Goal: Task Accomplishment & Management: Manage account settings

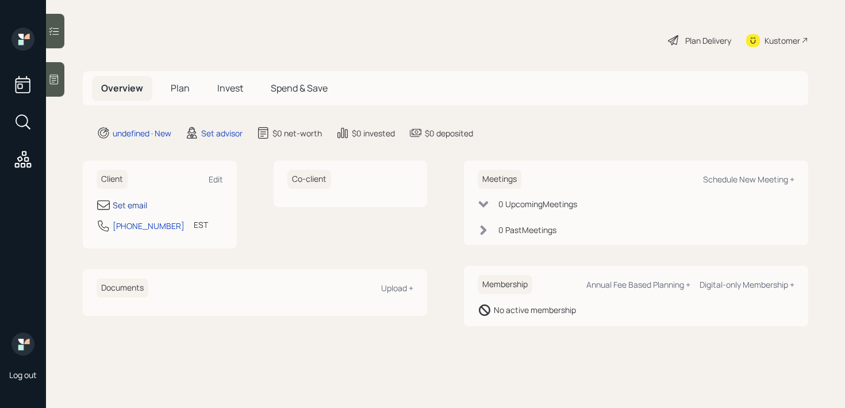
click at [122, 209] on div "Set email" at bounding box center [130, 205] width 34 height 12
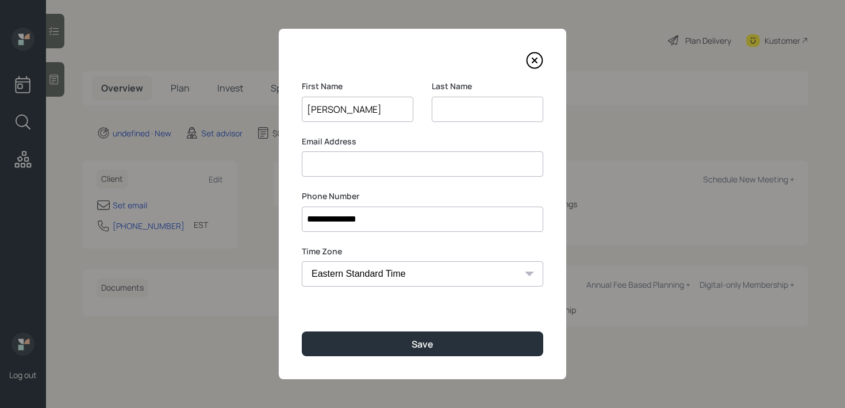
type input "[PERSON_NAME]"
type input "Brodus"
drag, startPoint x: 363, startPoint y: 110, endPoint x: 210, endPoint y: 110, distance: 152.3
click at [210, 110] on div "**********" at bounding box center [422, 204] width 845 height 408
click at [431, 178] on div "**********" at bounding box center [422, 204] width 287 height 350
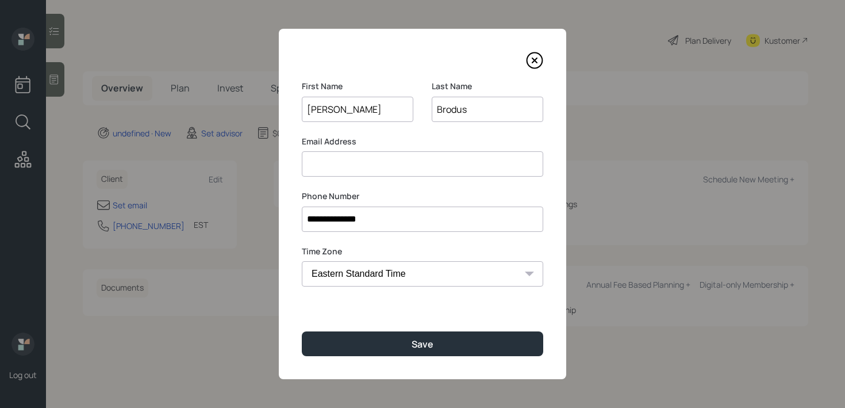
click at [448, 158] on input at bounding box center [422, 163] width 241 height 25
click at [437, 360] on div "**********" at bounding box center [422, 204] width 287 height 350
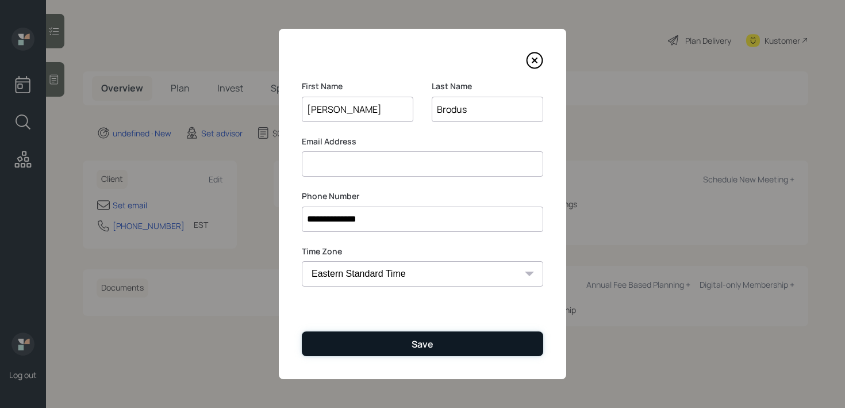
click at [444, 334] on button "Save" at bounding box center [422, 343] width 241 height 25
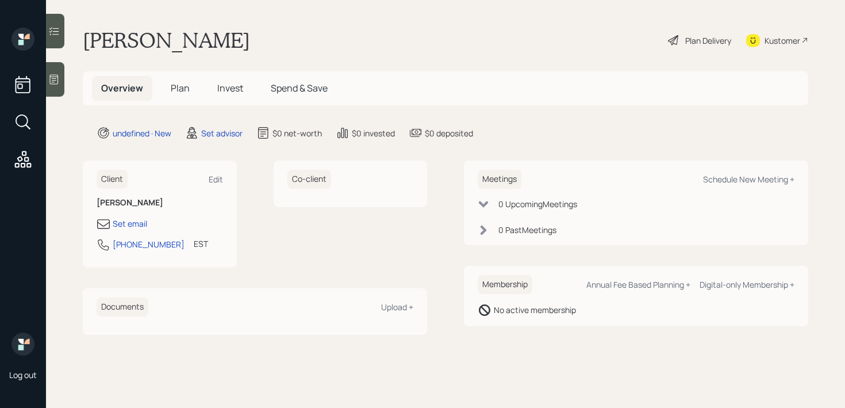
click at [63, 77] on div at bounding box center [55, 79] width 18 height 34
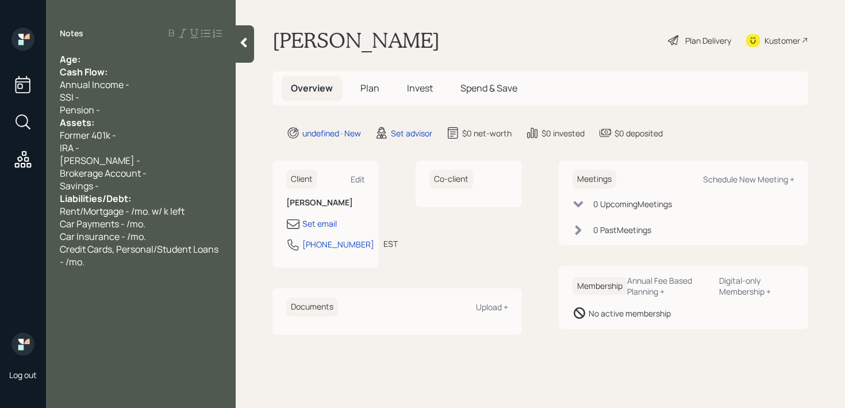
click at [96, 65] on div "Age:" at bounding box center [141, 59] width 162 height 13
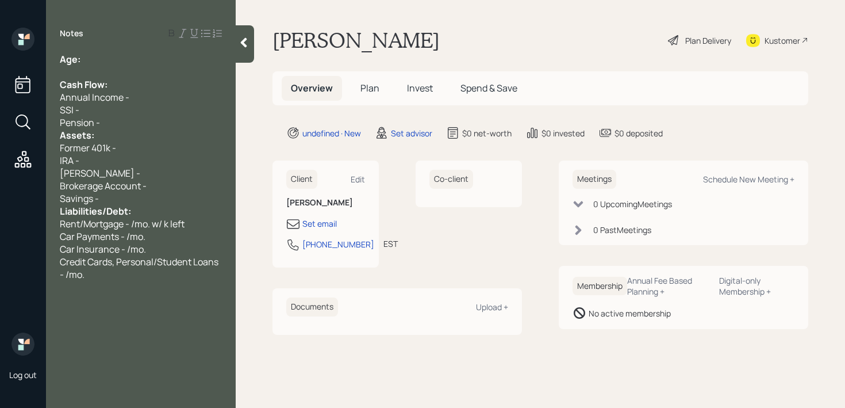
click at [120, 120] on div "Pension -" at bounding box center [141, 122] width 162 height 13
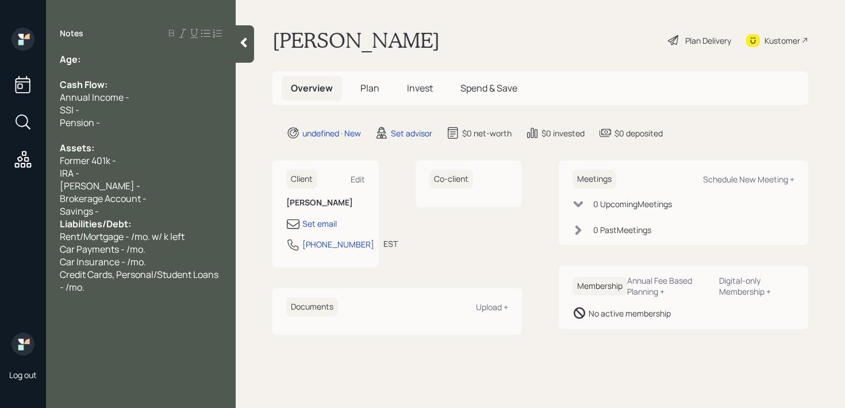
click at [123, 211] on div "Savings -" at bounding box center [141, 211] width 162 height 13
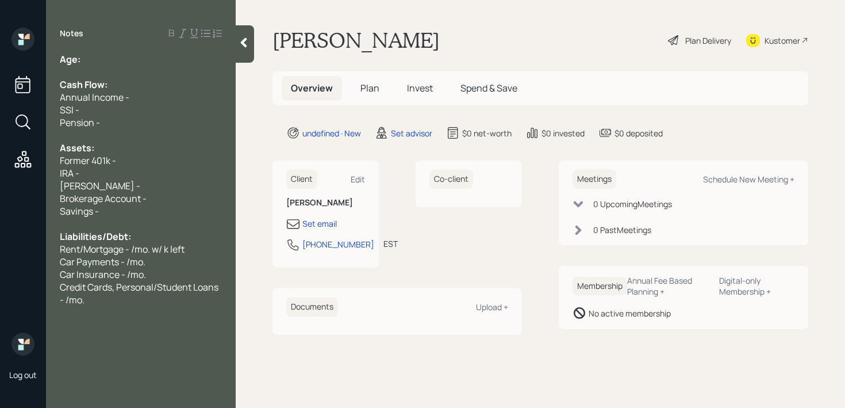
click at [142, 77] on div at bounding box center [141, 72] width 162 height 13
click at [147, 63] on div "Age:" at bounding box center [141, 59] width 162 height 13
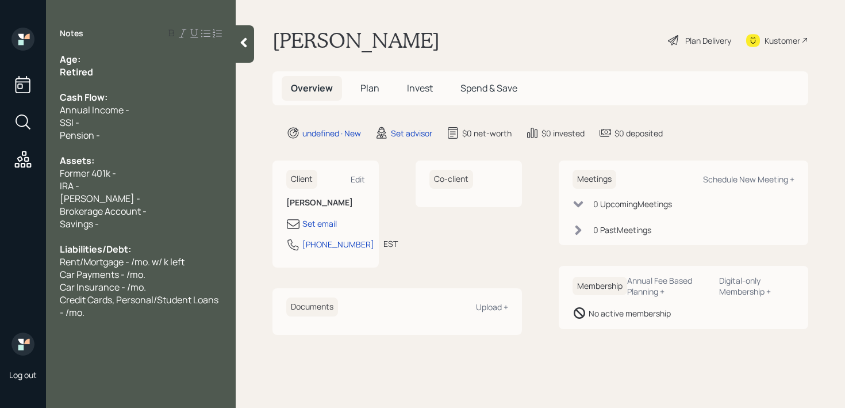
click at [159, 59] on div "Age:" at bounding box center [141, 59] width 162 height 13
drag, startPoint x: 83, startPoint y: 61, endPoint x: 104, endPoint y: 75, distance: 24.9
click at [104, 75] on div "Age: [DEMOGRAPHIC_DATA] Retired Cash Flow: Annual Income - SSI - Pension - Asse…" at bounding box center [141, 186] width 162 height 266
click at [104, 75] on div "Retired" at bounding box center [141, 72] width 162 height 13
click at [132, 143] on div at bounding box center [141, 147] width 162 height 13
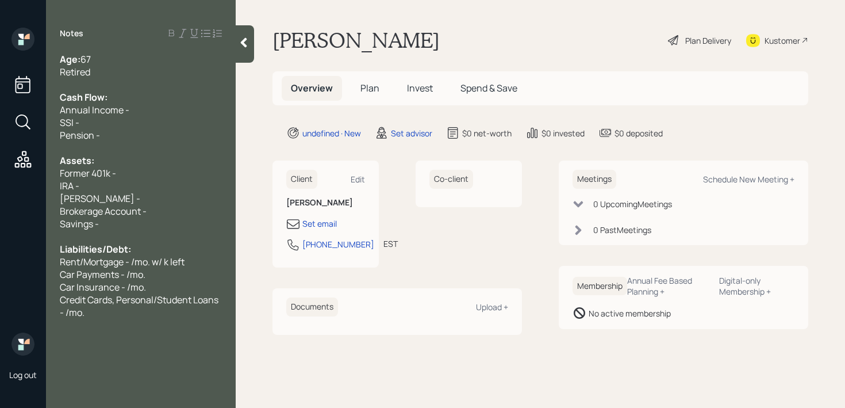
click at [137, 136] on div "Pension -" at bounding box center [141, 135] width 162 height 13
click at [122, 171] on div "Former 401k -" at bounding box center [141, 173] width 162 height 13
click at [122, 175] on span "Former 401k - k" at bounding box center [91, 173] width 63 height 13
click at [121, 197] on div "[PERSON_NAME] -" at bounding box center [141, 198] width 162 height 13
click at [120, 174] on span "Former 401k - k" at bounding box center [91, 173] width 63 height 13
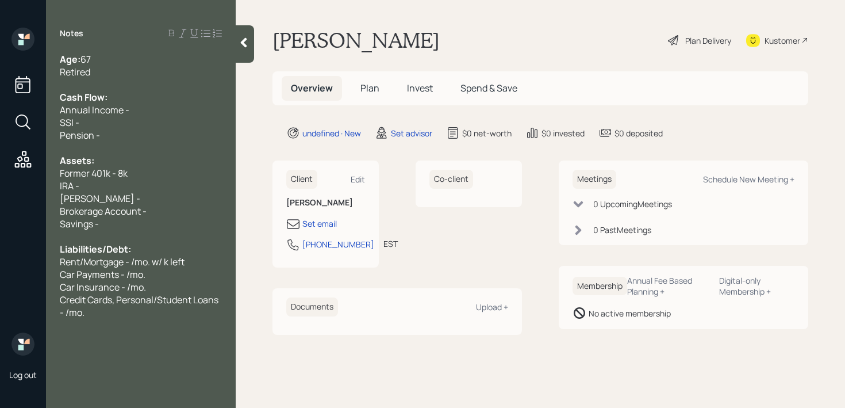
click at [187, 195] on div "[PERSON_NAME] -" at bounding box center [141, 198] width 162 height 13
click at [186, 201] on div "[PERSON_NAME] -" at bounding box center [141, 198] width 162 height 13
click at [165, 205] on div "Brokerage Account -" at bounding box center [141, 211] width 162 height 13
drag, startPoint x: 165, startPoint y: 199, endPoint x: 13, endPoint y: 189, distance: 152.7
click at [0, 189] on div "Log out Notes Age: [DEMOGRAPHIC_DATA] Retired Cash Flow: Annual Income - SSI - …" at bounding box center [422, 204] width 845 height 408
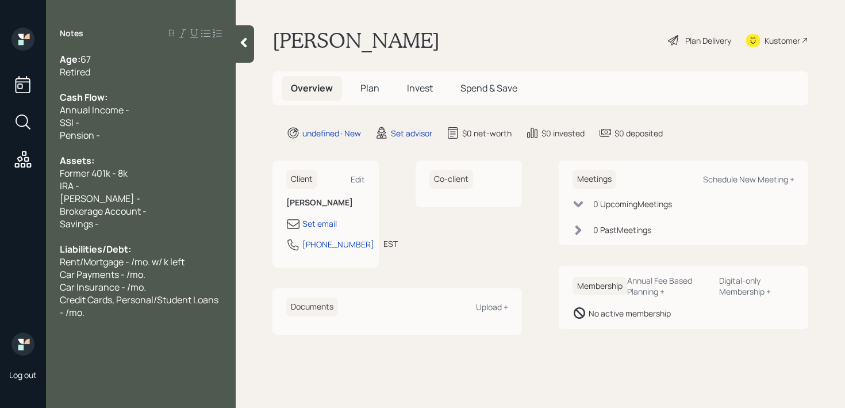
click at [205, 198] on div "[PERSON_NAME] -" at bounding box center [141, 198] width 162 height 13
drag, startPoint x: 205, startPoint y: 198, endPoint x: 0, endPoint y: 178, distance: 206.2
click at [0, 181] on div "Log out Notes Age: [DEMOGRAPHIC_DATA] Retired Cash Flow: Annual Income - SSI - …" at bounding box center [422, 204] width 845 height 408
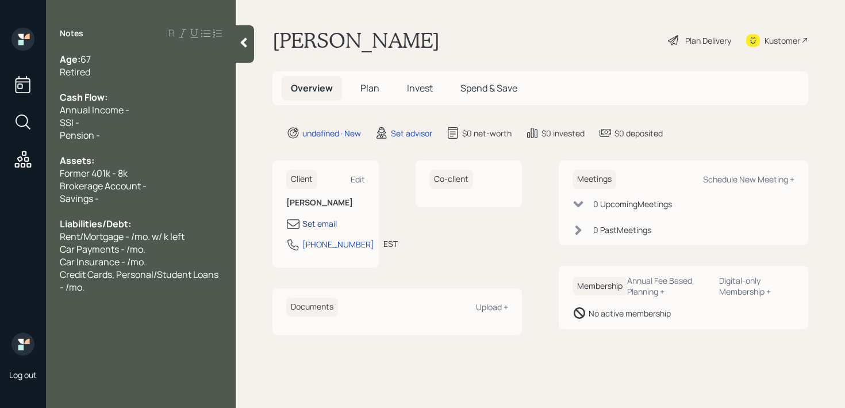
click at [329, 220] on div "Set email" at bounding box center [319, 223] width 34 height 12
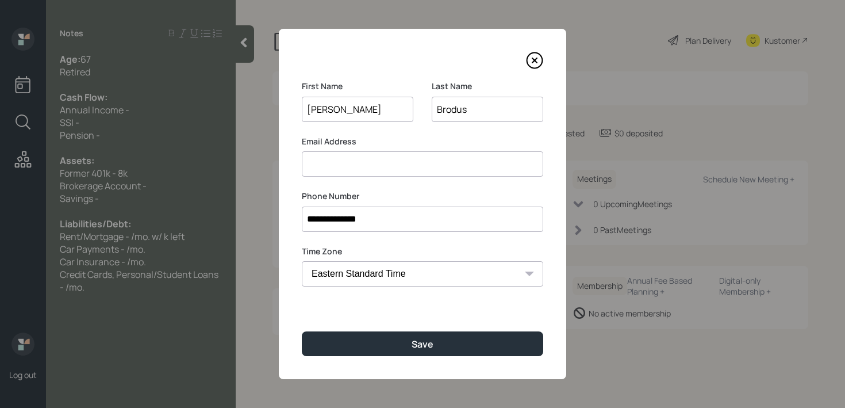
click at [383, 153] on input at bounding box center [422, 163] width 241 height 25
type input "[EMAIL_ADDRESS][DOMAIN_NAME]"
click at [452, 114] on input "Brodus" at bounding box center [488, 109] width 112 height 25
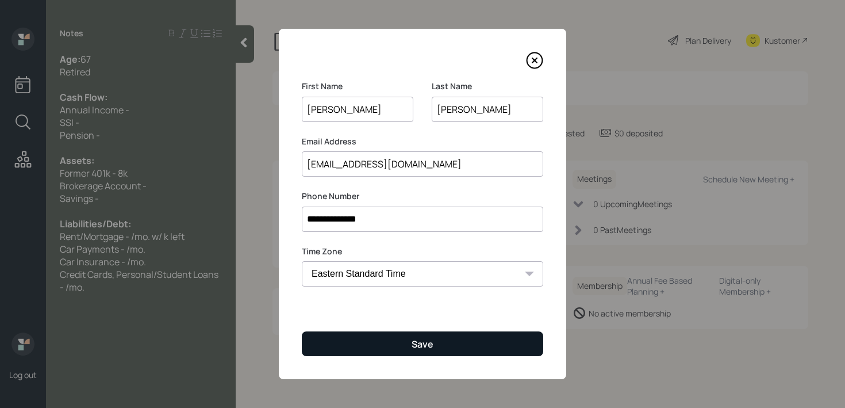
type input "[PERSON_NAME]"
click at [449, 335] on button "Save" at bounding box center [422, 343] width 241 height 25
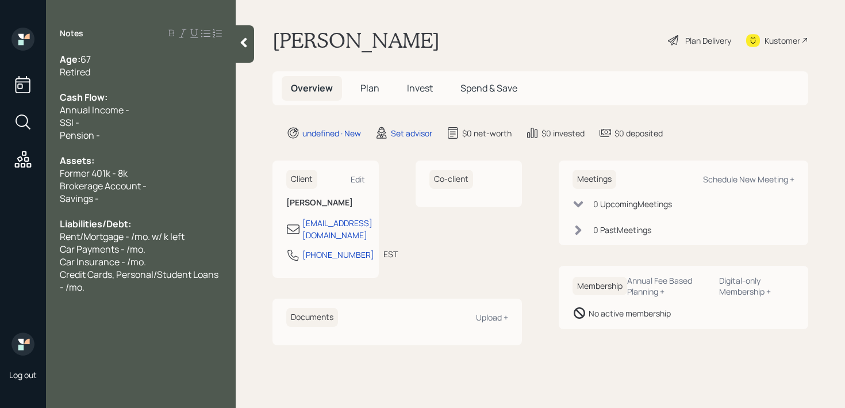
click at [126, 175] on span "Former 401k - 8k" at bounding box center [94, 173] width 68 height 13
click at [148, 175] on div "Former 401k - 10k" at bounding box center [141, 173] width 162 height 13
click at [148, 182] on div "Brokerage Account -" at bounding box center [141, 185] width 162 height 13
click at [148, 192] on div "Savings -" at bounding box center [141, 198] width 162 height 13
click at [246, 38] on icon at bounding box center [244, 43] width 6 height 10
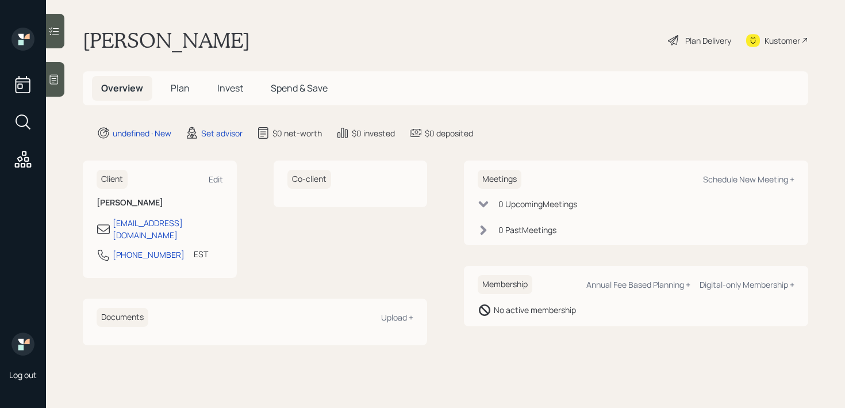
click at [57, 83] on icon at bounding box center [54, 80] width 9 height 10
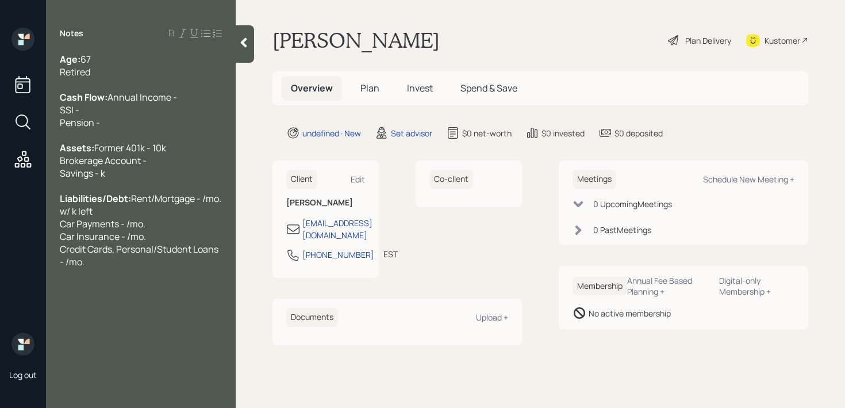
click at [250, 47] on div at bounding box center [245, 43] width 18 height 37
